Goal: Transaction & Acquisition: Purchase product/service

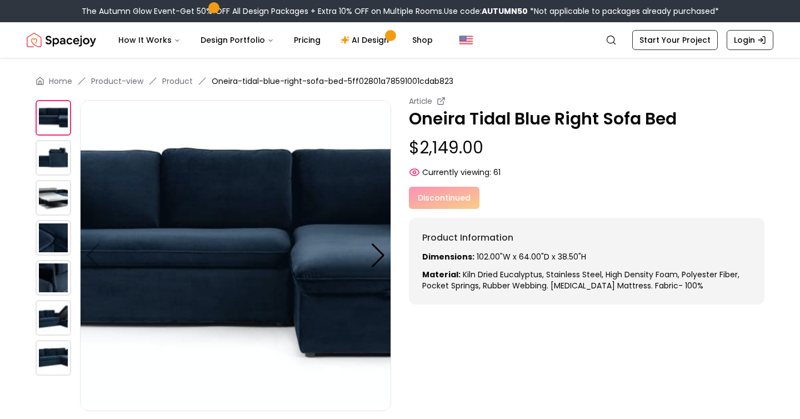
click at [379, 258] on div at bounding box center [378, 255] width 15 height 24
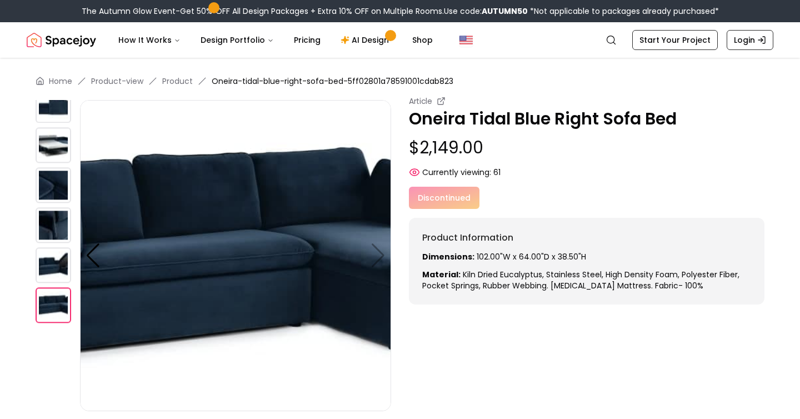
click at [379, 258] on img at bounding box center [235, 255] width 311 height 311
click at [84, 258] on img at bounding box center [235, 255] width 311 height 311
click at [87, 258] on div at bounding box center [93, 255] width 15 height 24
click at [94, 255] on div at bounding box center [93, 255] width 15 height 24
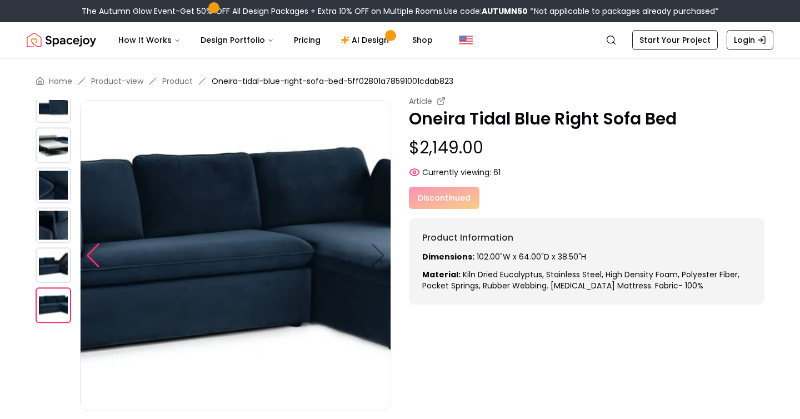
click at [93, 257] on div at bounding box center [93, 255] width 15 height 24
click at [59, 269] on img at bounding box center [54, 265] width 36 height 36
click at [59, 196] on img at bounding box center [54, 185] width 36 height 36
click at [54, 149] on img at bounding box center [54, 145] width 36 height 36
